Goal: Information Seeking & Learning: Learn about a topic

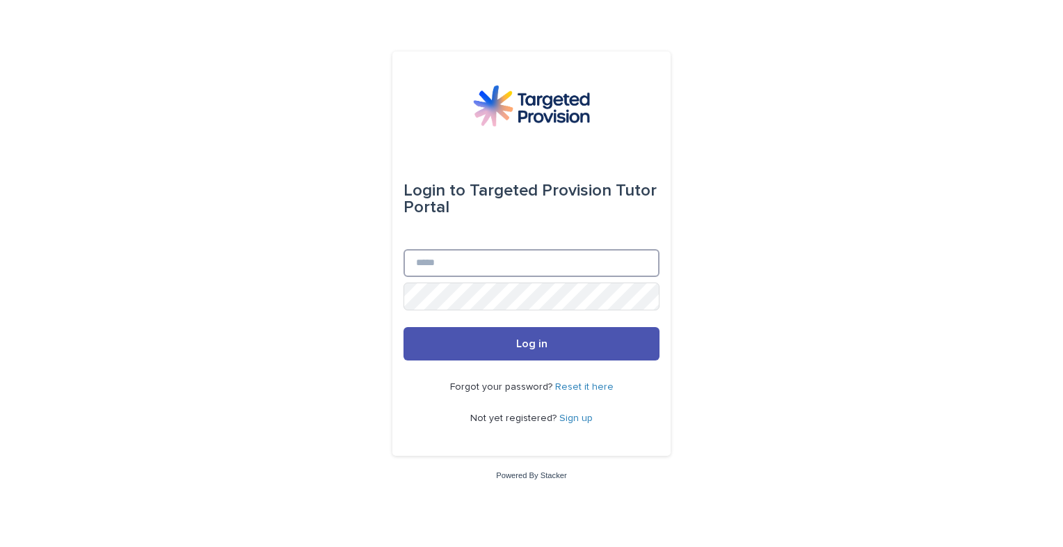
click at [506, 266] on input "Email" at bounding box center [531, 263] width 256 height 28
type input "**********"
click at [403, 327] on button "Log in" at bounding box center [531, 343] width 256 height 33
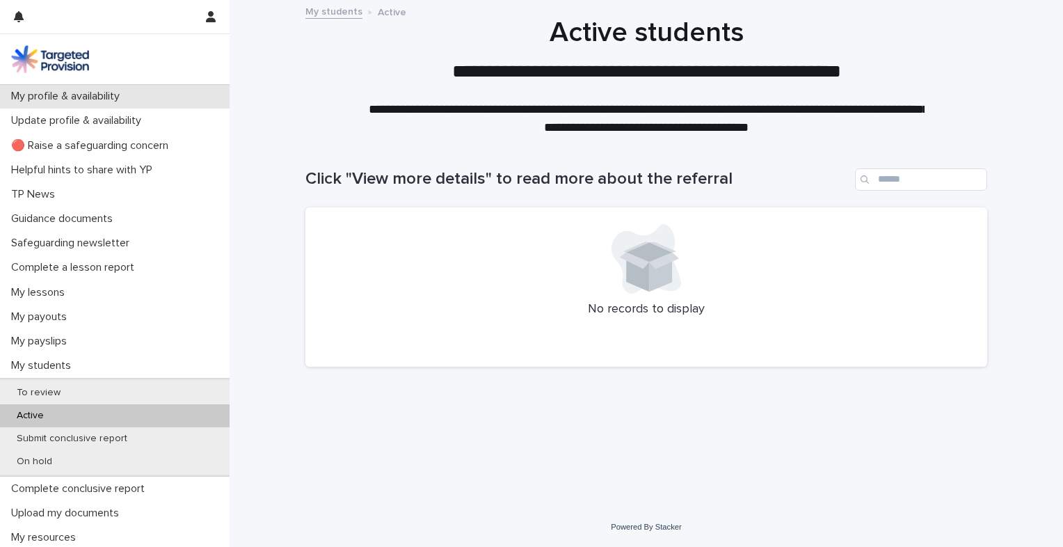
click at [144, 103] on div "My profile & availability" at bounding box center [115, 96] width 230 height 24
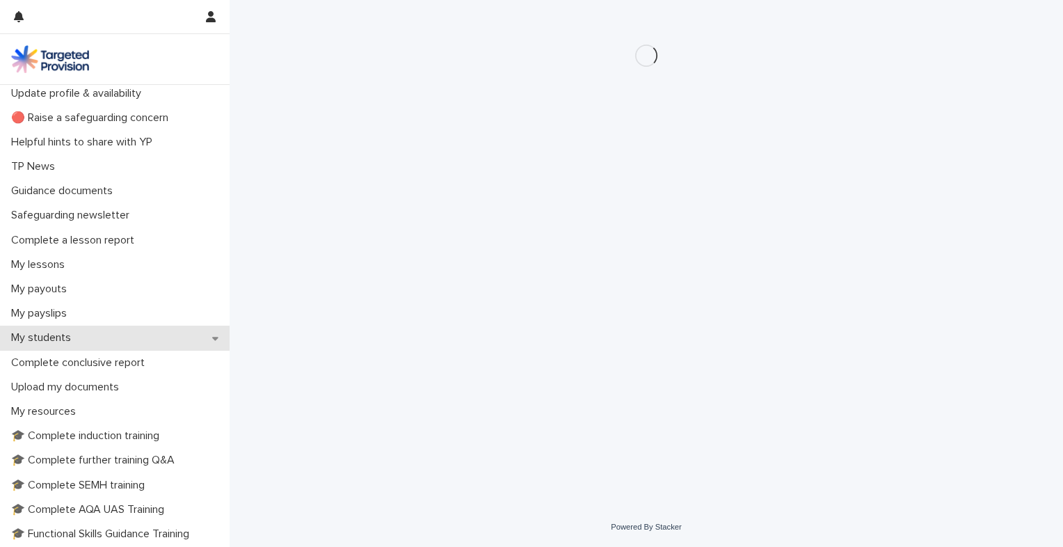
scroll to position [209, 0]
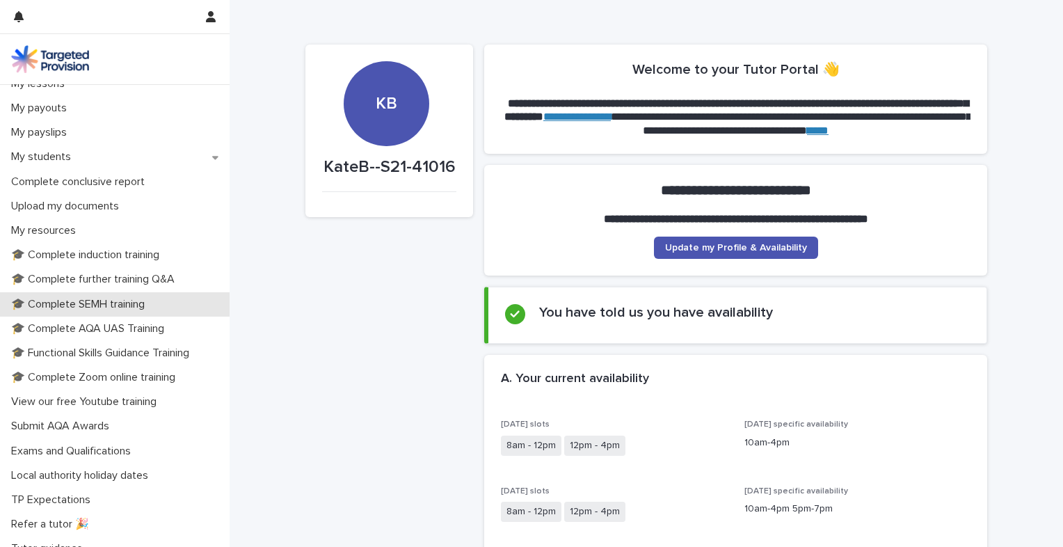
click at [113, 309] on p "🎓 Complete SEMH training" at bounding box center [81, 304] width 150 height 13
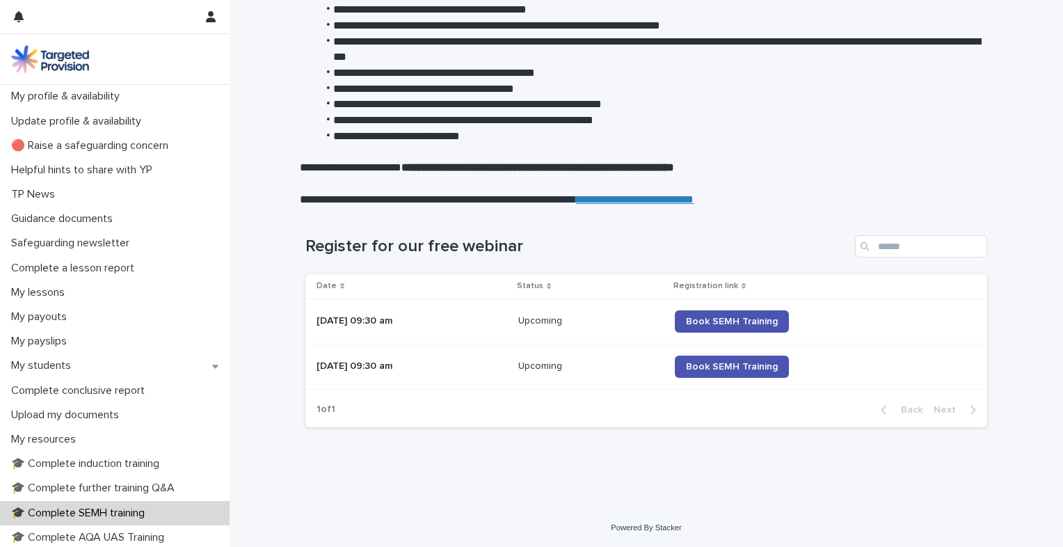
scroll to position [231, 0]
click at [147, 479] on div "🎓 Complete further training Q&A" at bounding box center [115, 488] width 230 height 24
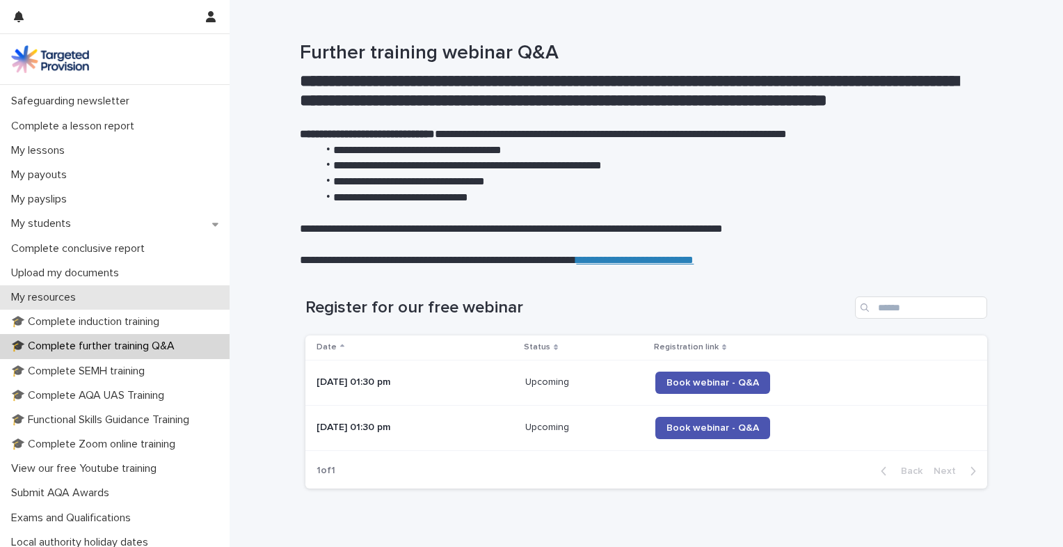
scroll to position [209, 0]
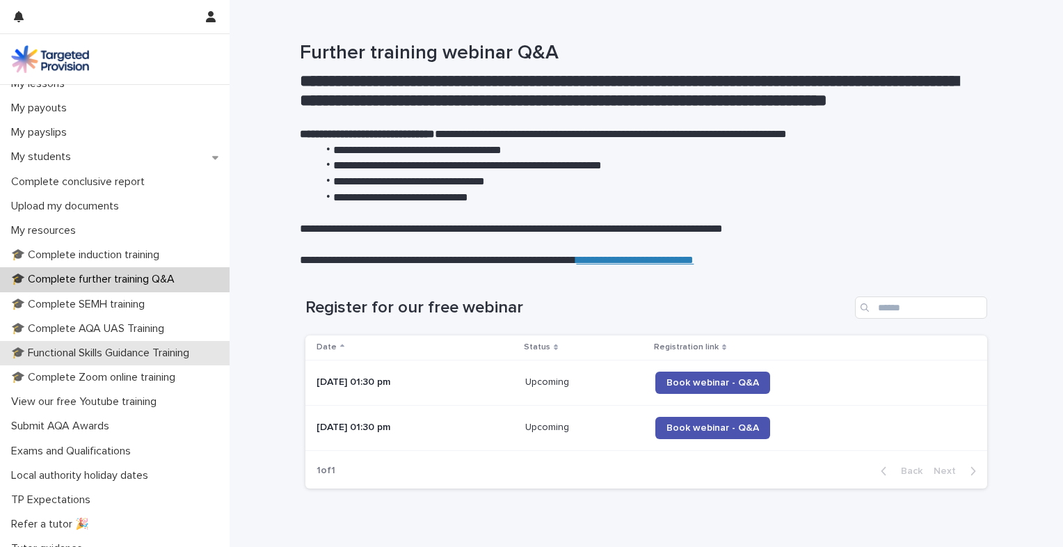
click at [144, 353] on p "🎓 Functional Skills Guidance Training" at bounding box center [103, 352] width 195 height 13
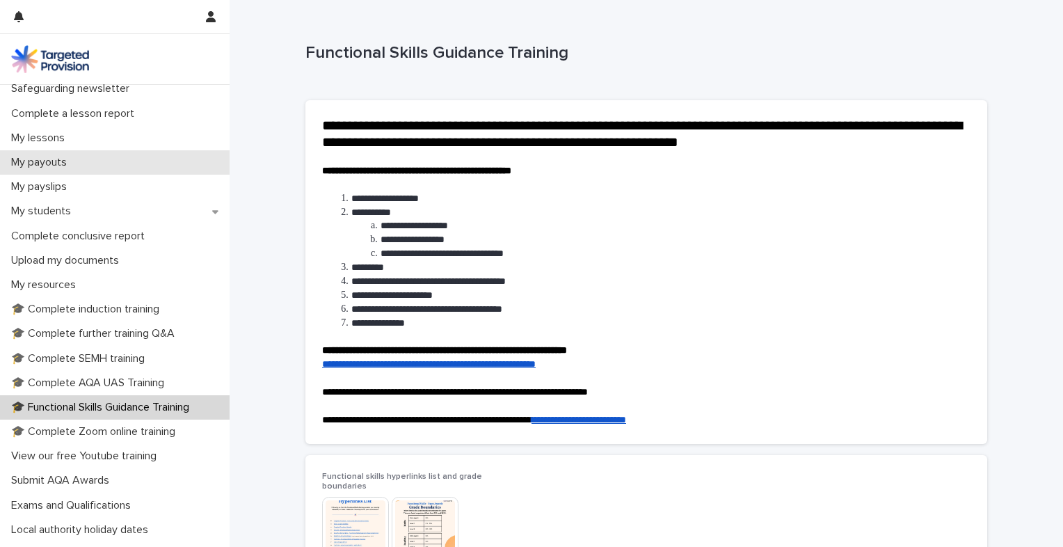
scroll to position [209, 0]
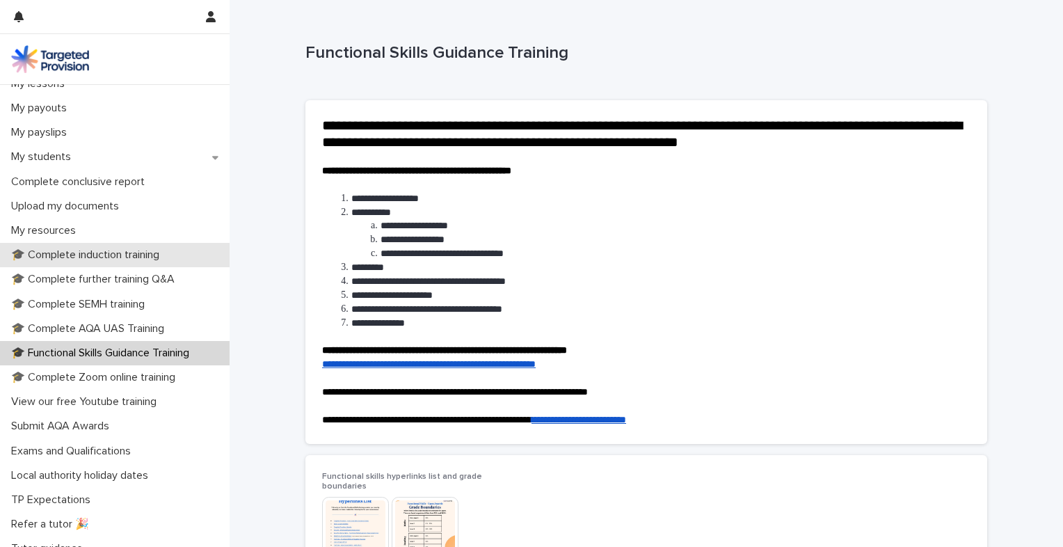
click at [151, 250] on p "🎓 Complete induction training" at bounding box center [88, 254] width 165 height 13
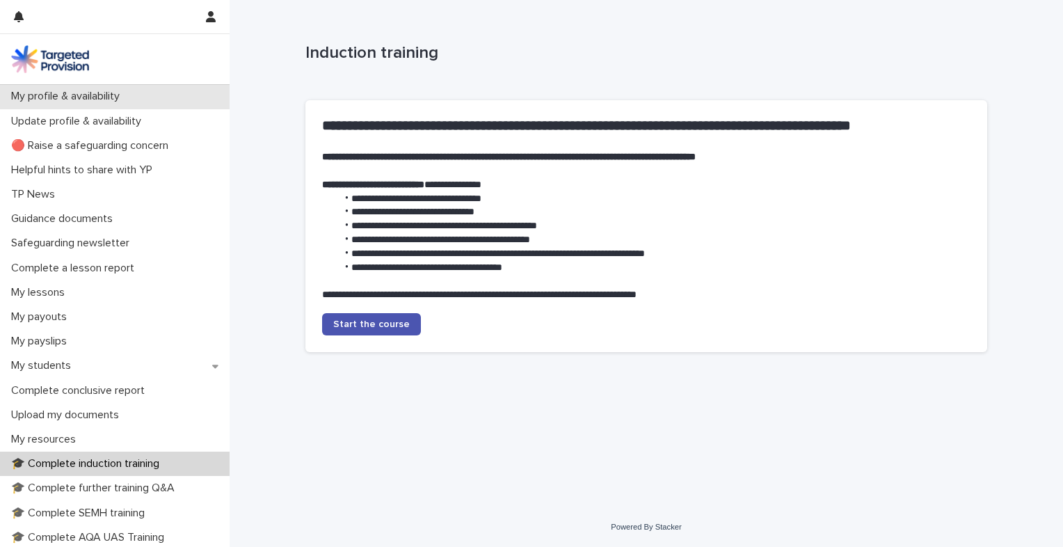
click at [136, 104] on div "My profile & availability" at bounding box center [115, 96] width 230 height 24
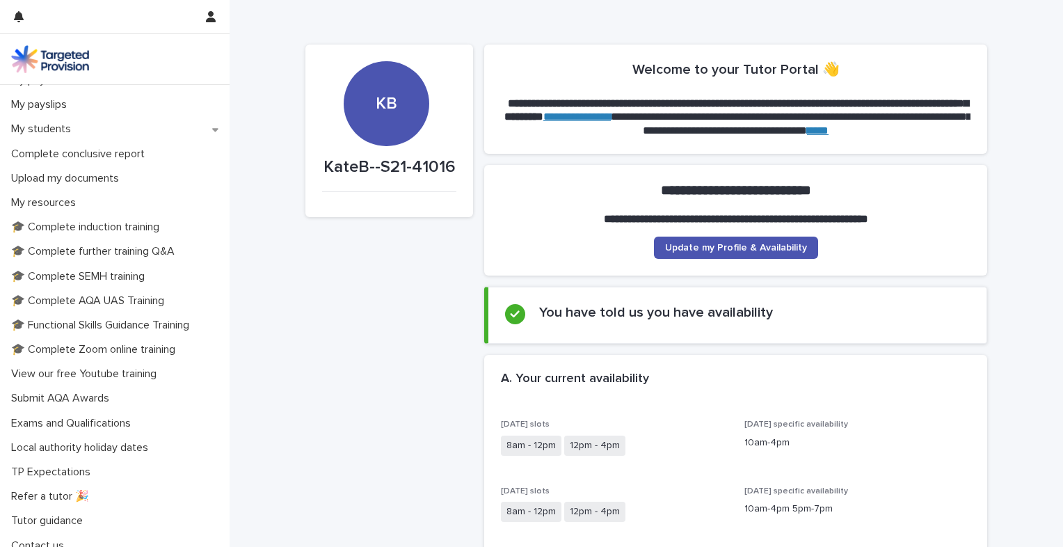
scroll to position [248, 0]
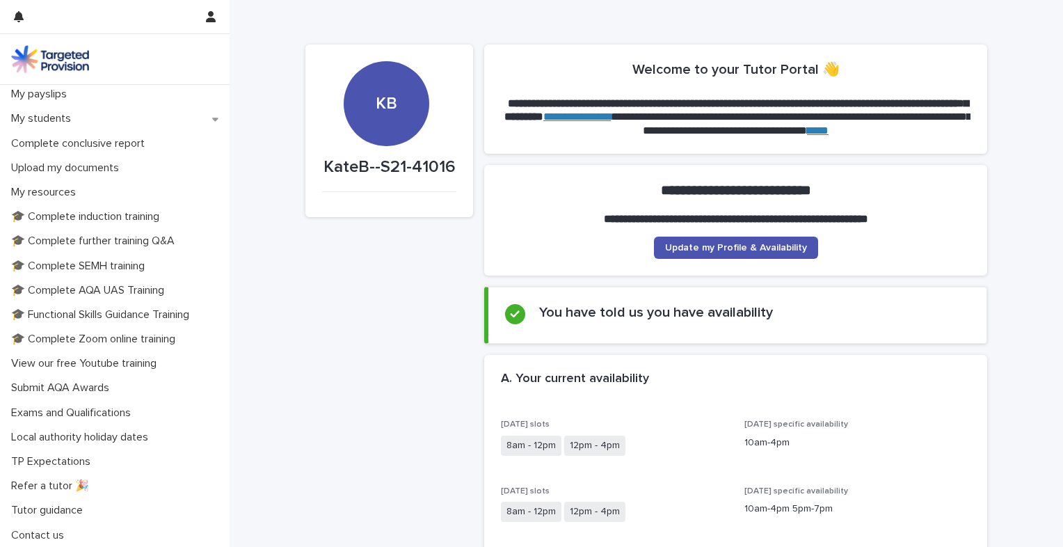
click at [828, 129] on link "****" at bounding box center [818, 130] width 22 height 10
click at [125, 216] on p "🎓 Complete induction training" at bounding box center [88, 216] width 165 height 13
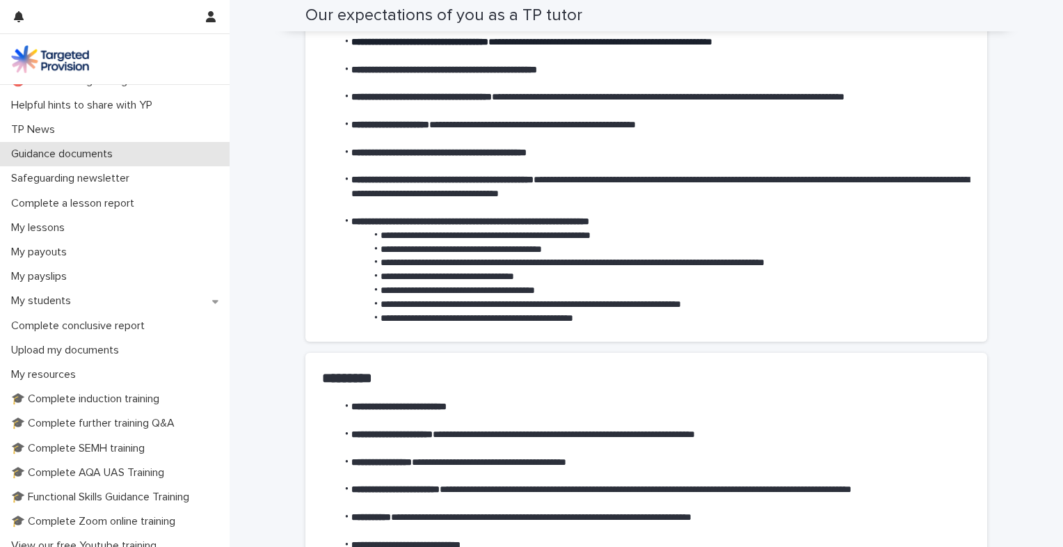
scroll to position [70, 0]
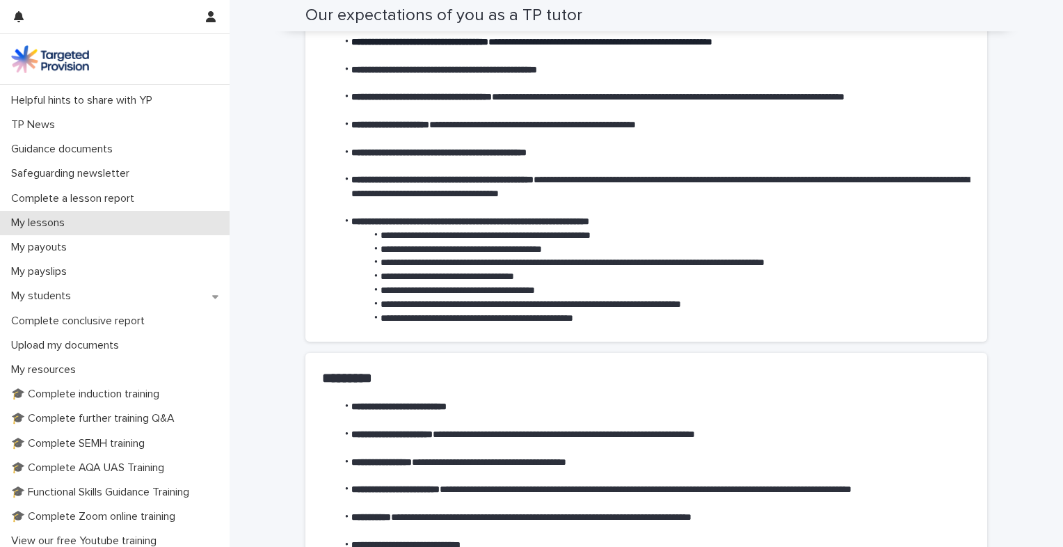
click at [159, 224] on div "My lessons" at bounding box center [115, 223] width 230 height 24
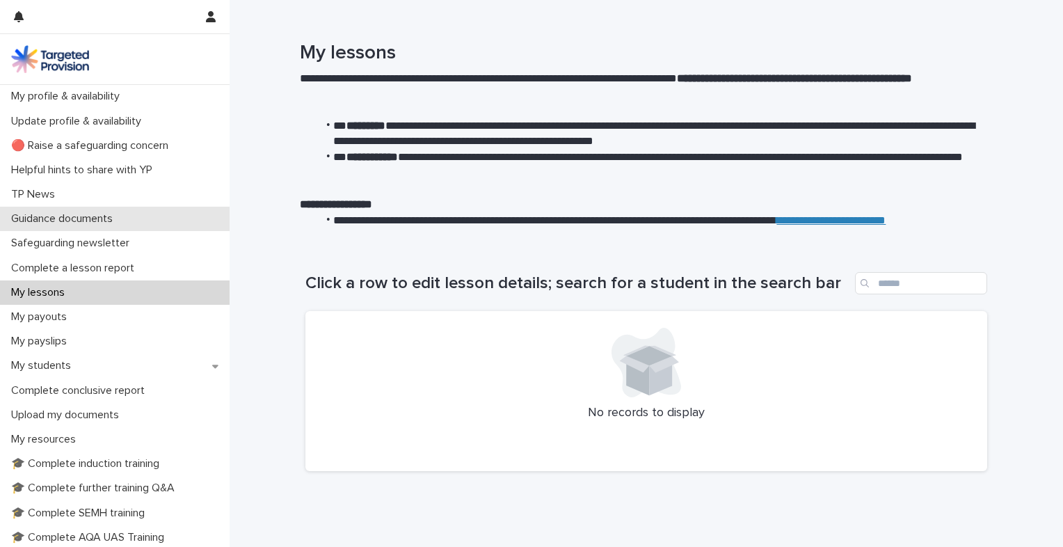
click at [125, 207] on div "Guidance documents" at bounding box center [115, 219] width 230 height 24
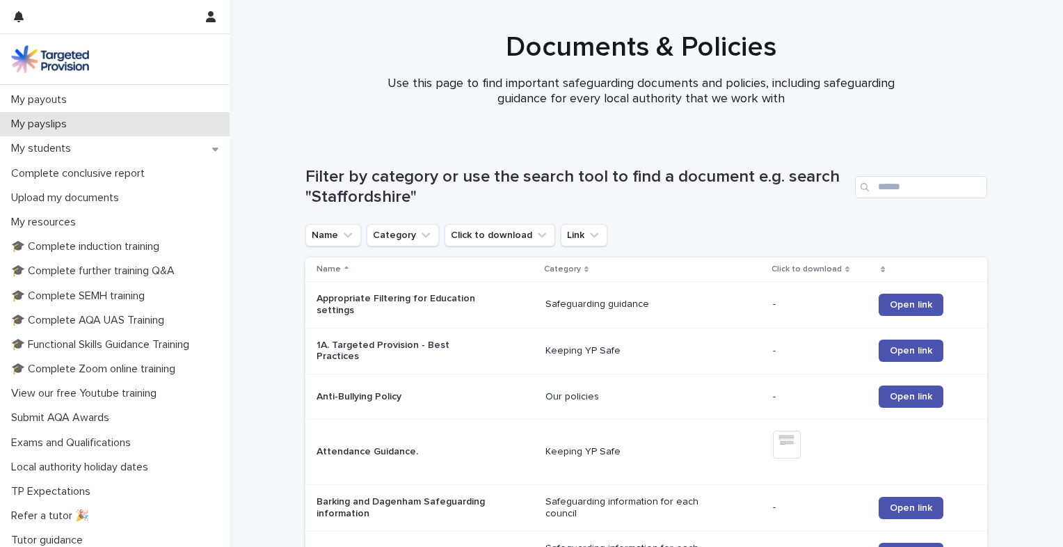
scroll to position [178, 0]
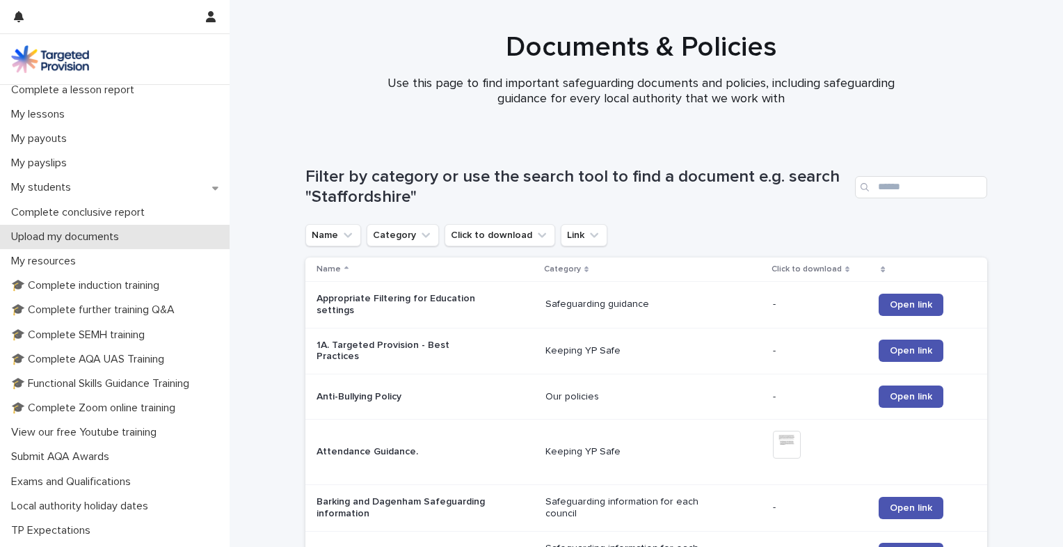
click at [141, 241] on div "Upload my documents" at bounding box center [115, 237] width 230 height 24
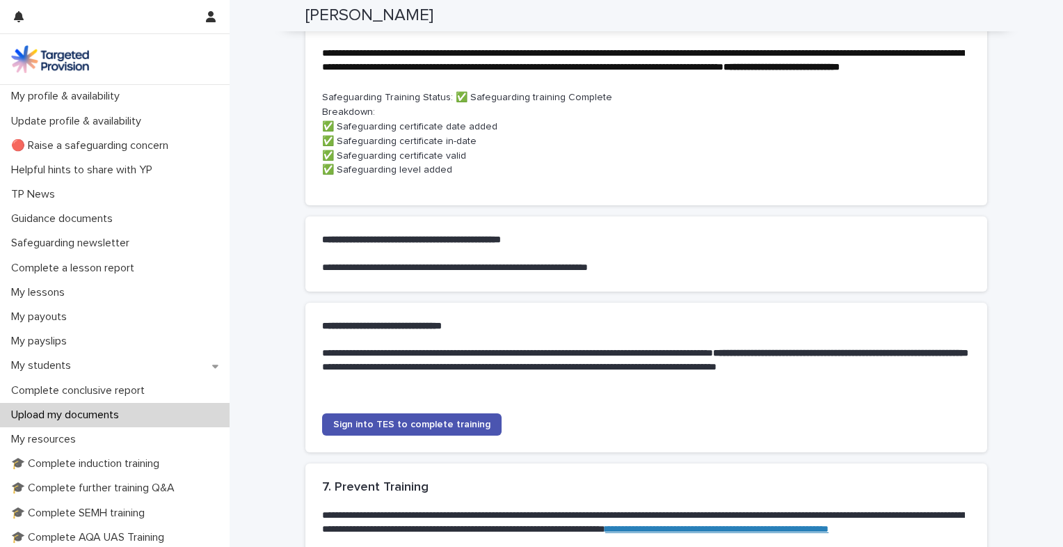
scroll to position [904, 0]
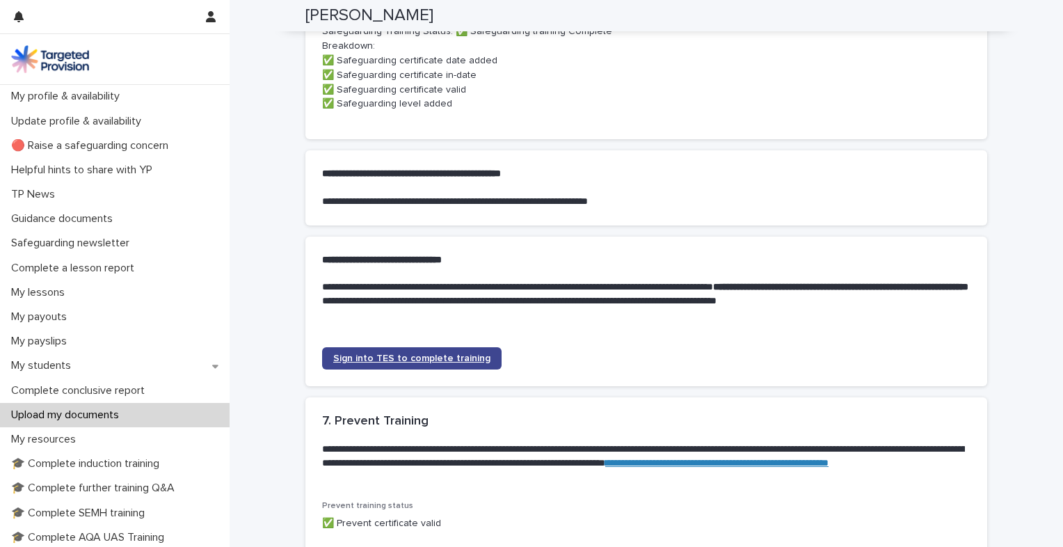
click at [409, 369] on link "Sign into TES to complete training" at bounding box center [411, 358] width 179 height 22
